Goal: Entertainment & Leisure: Consume media (video, audio)

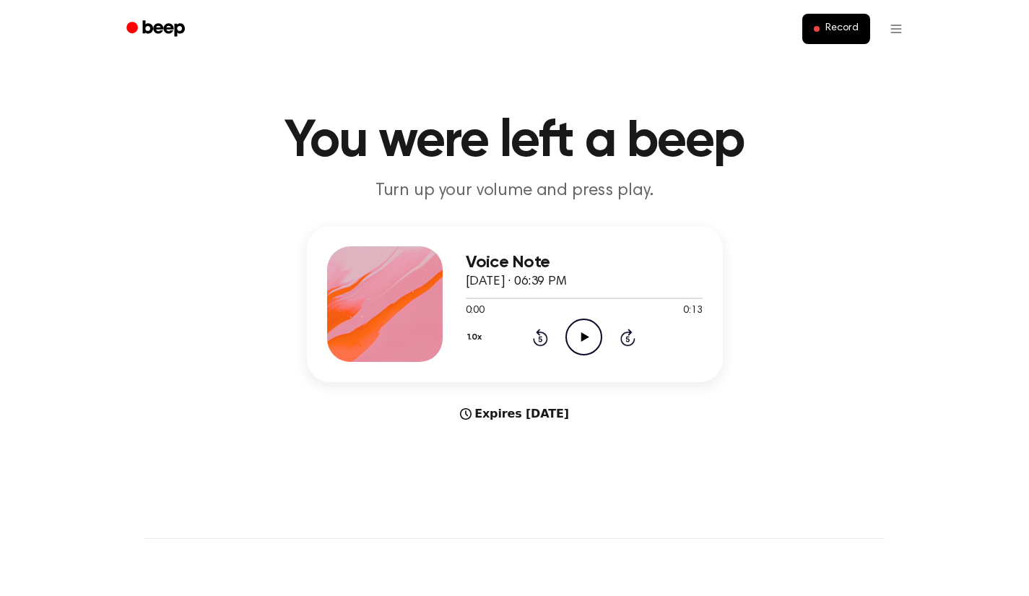
click at [581, 328] on icon "Play Audio" at bounding box center [583, 336] width 37 height 37
click at [590, 328] on icon "Play Audio" at bounding box center [583, 336] width 37 height 37
click at [583, 346] on icon "Play Audio" at bounding box center [583, 336] width 37 height 37
